Goal: Task Accomplishment & Management: Manage account settings

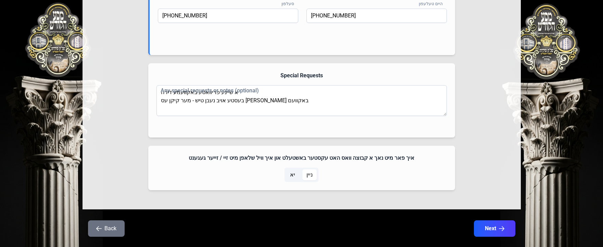
scroll to position [994, 0]
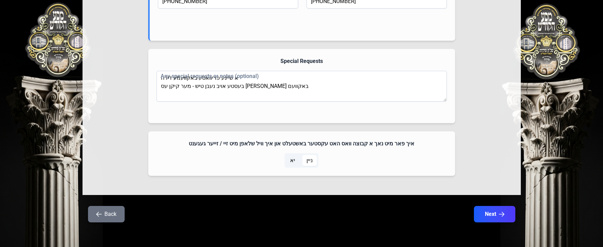
click at [293, 164] on span "יא" at bounding box center [292, 160] width 5 height 8
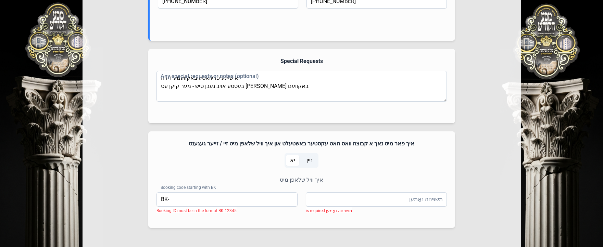
click at [310, 158] on span "ניין" at bounding box center [309, 160] width 6 height 8
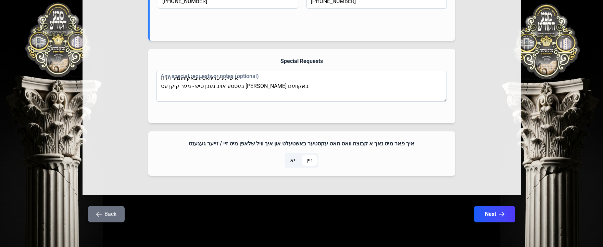
click at [298, 165] on span "יא" at bounding box center [292, 160] width 13 height 11
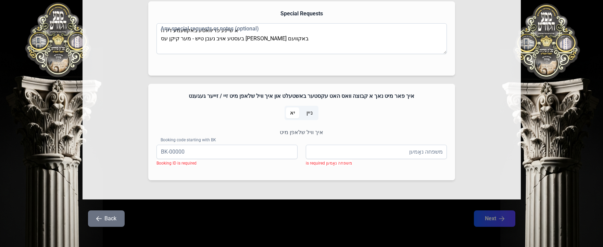
scroll to position [1046, 0]
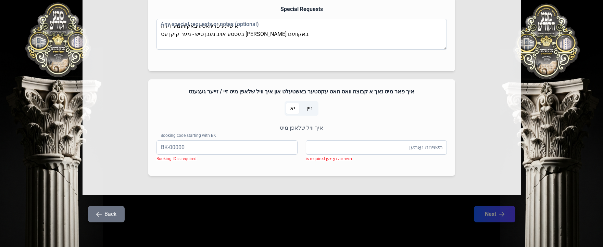
click at [309, 112] on span "ניין" at bounding box center [309, 108] width 6 height 8
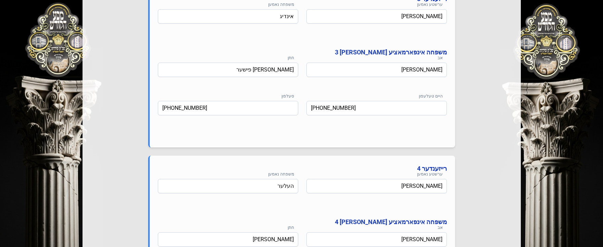
scroll to position [720, 0]
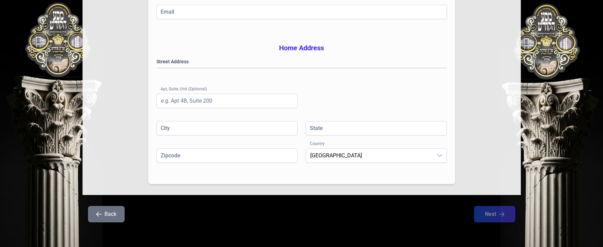
scroll to position [177, 0]
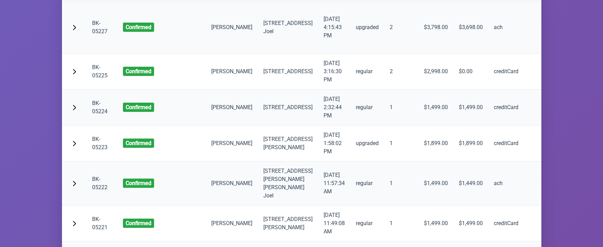
drag, startPoint x: 94, startPoint y: 143, endPoint x: 100, endPoint y: 149, distance: 8.5
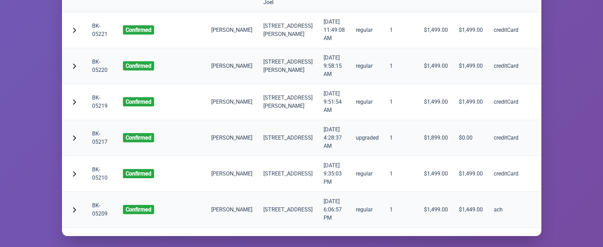
drag, startPoint x: 98, startPoint y: 148, endPoint x: 96, endPoint y: 153, distance: 5.7
drag, startPoint x: 117, startPoint y: 218, endPoint x: 116, endPoint y: 222, distance: 4.6
click at [116, 222] on tr "BK-05209 confirmed joel parnes 104 Stockton Street, BROOKLYN 9/3/2025, 6:06:57 …" at bounding box center [384, 210] width 645 height 36
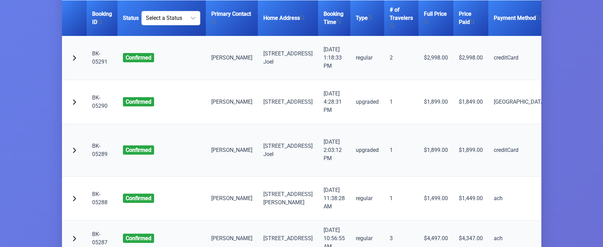
scroll to position [0, 0]
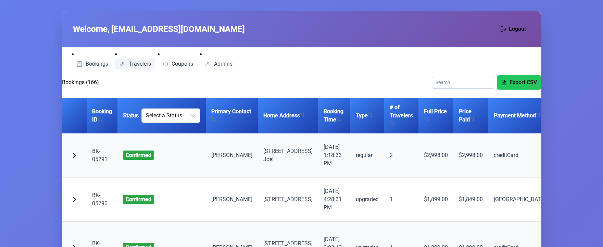
drag, startPoint x: 131, startPoint y: 60, endPoint x: 138, endPoint y: 60, distance: 7.5
click at [131, 60] on link "Travelers" at bounding box center [135, 64] width 40 height 11
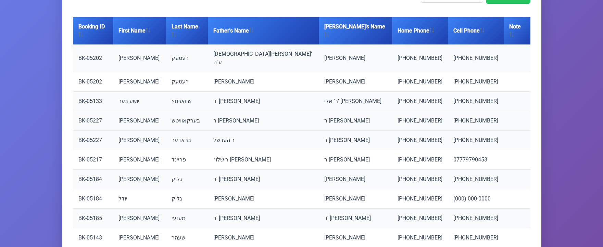
scroll to position [136, 0]
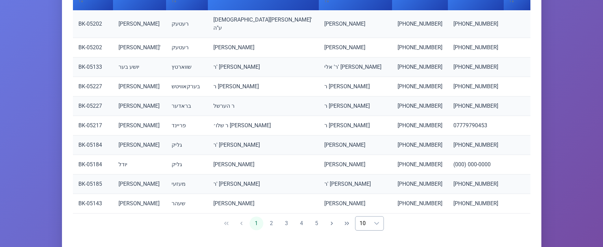
click at [372, 217] on div "dropdown trigger" at bounding box center [377, 224] width 14 height 14
click at [373, 180] on li "25" at bounding box center [373, 187] width 22 height 14
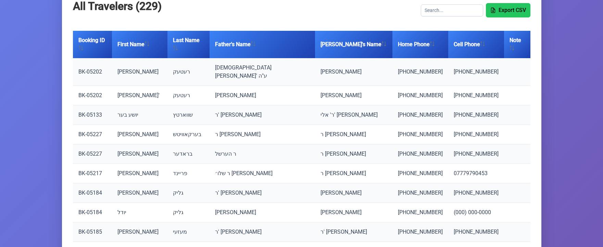
scroll to position [0, 0]
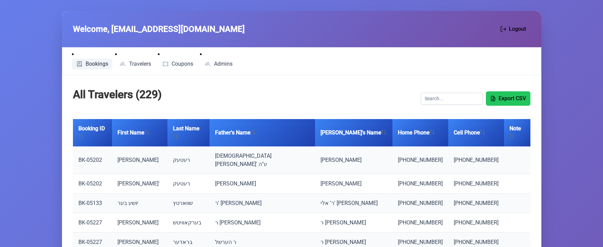
click at [97, 65] on span "Bookings" at bounding box center [97, 63] width 23 height 5
